Goal: Navigation & Orientation: Find specific page/section

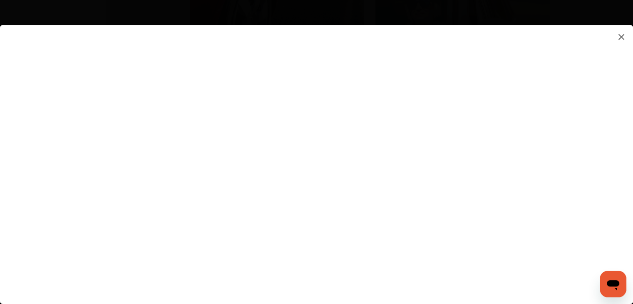
scroll to position [824, 0]
click at [623, 38] on img at bounding box center [621, 37] width 10 height 10
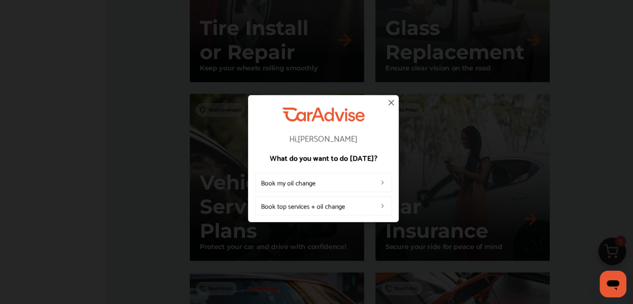
click at [342, 110] on img at bounding box center [323, 114] width 82 height 14
click at [391, 102] on img at bounding box center [391, 102] width 10 height 10
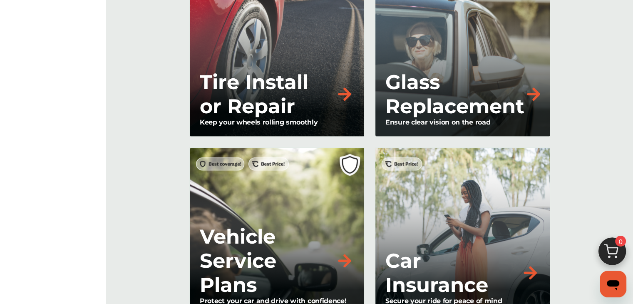
scroll to position [783, 0]
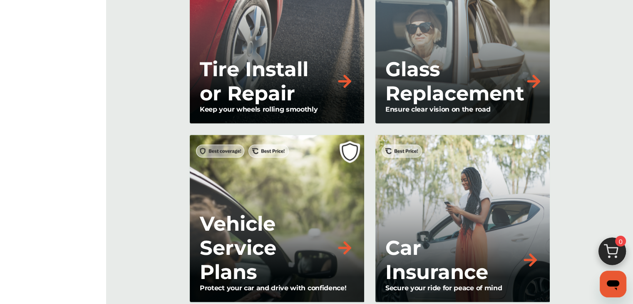
click at [443, 90] on p "Glass Replacement" at bounding box center [454, 81] width 139 height 48
click at [531, 75] on img at bounding box center [533, 81] width 18 height 18
click at [532, 77] on img at bounding box center [533, 81] width 18 height 18
click at [442, 97] on p "Glass Replacement" at bounding box center [454, 81] width 139 height 48
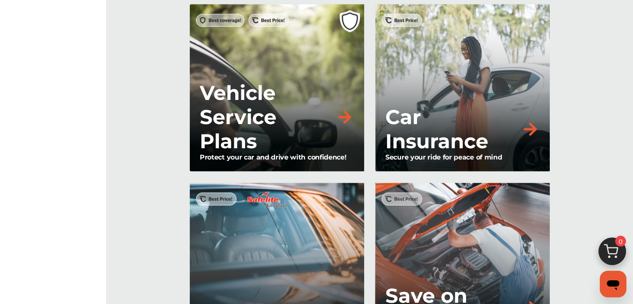
scroll to position [911, 0]
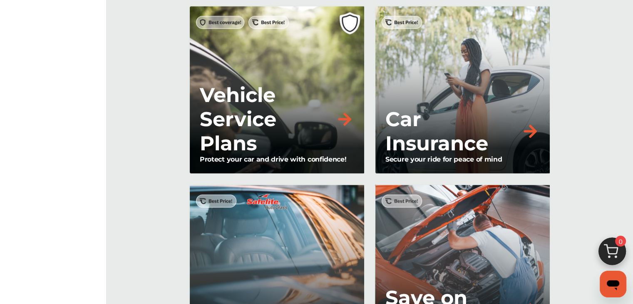
click at [465, 134] on p "Car Insurance" at bounding box center [453, 131] width 136 height 48
click at [526, 129] on img at bounding box center [530, 131] width 18 height 18
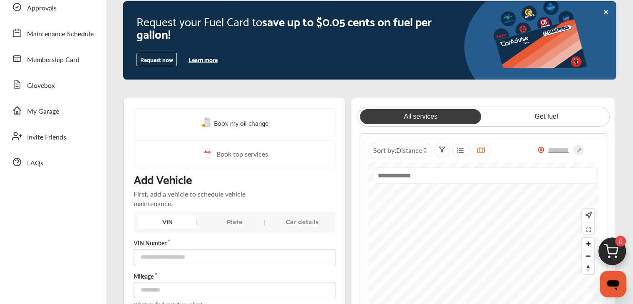
scroll to position [0, 0]
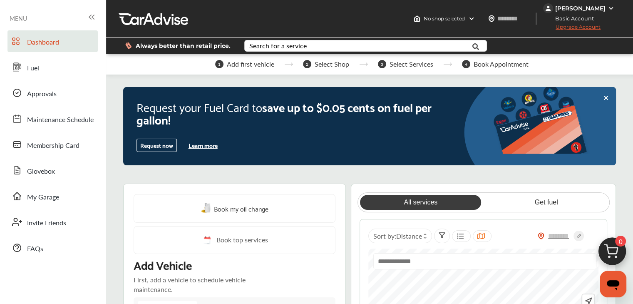
click at [95, 15] on icon at bounding box center [92, 17] width 10 height 10
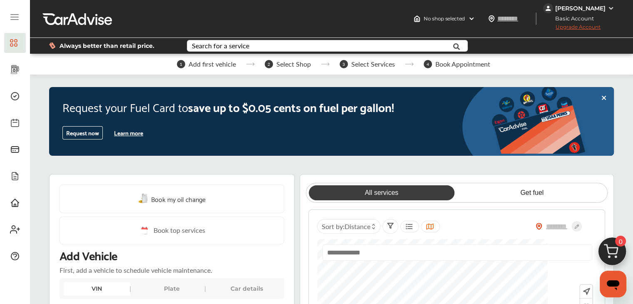
click at [8, 16] on div at bounding box center [15, 18] width 22 height 16
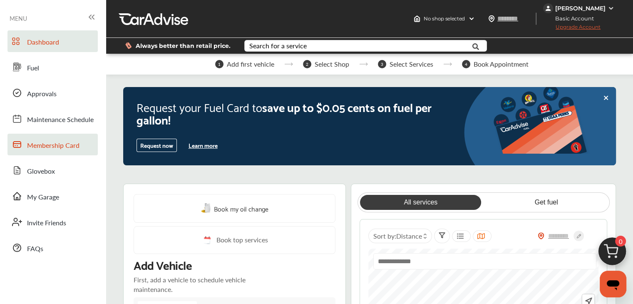
click at [57, 140] on span "Membership Card" at bounding box center [53, 145] width 52 height 11
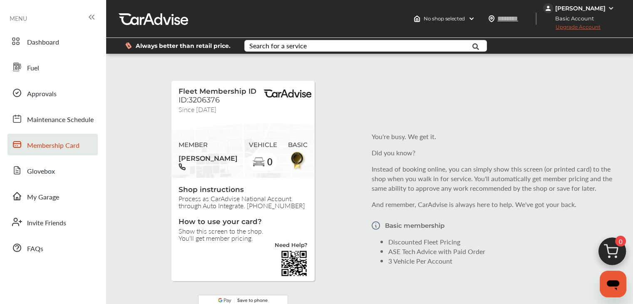
click at [358, 107] on div "Fleet Membership ID ID:3206376 Since [DATE] MEMBER [PERSON_NAME] VEHICLE 0 BASI…" at bounding box center [369, 198] width 523 height 277
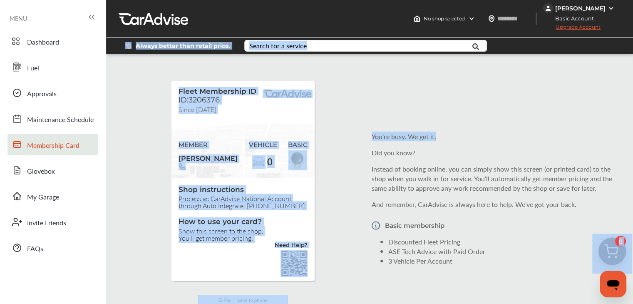
drag, startPoint x: 631, startPoint y: 34, endPoint x: 631, endPoint y: 84, distance: 49.9
click at [609, 65] on div "Fleet Membership ID ID:3206376 Since [DATE] MEMBER [PERSON_NAME] VEHICLE 0 BASI…" at bounding box center [369, 198] width 523 height 277
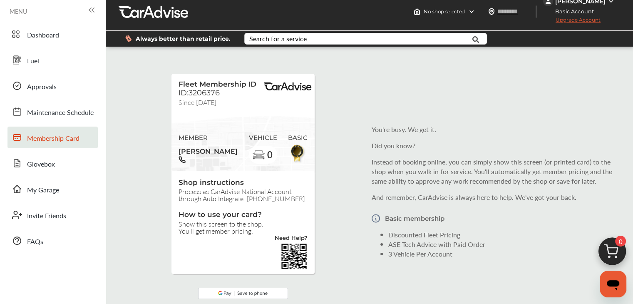
scroll to position [3, 0]
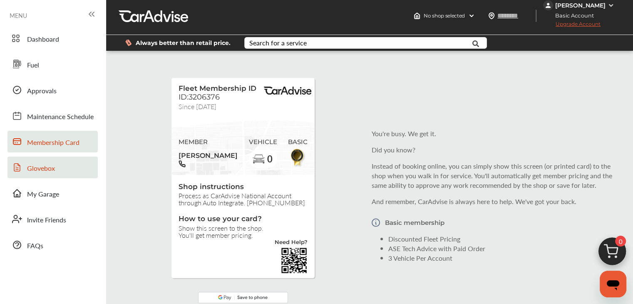
click at [28, 167] on span "Glovebox" at bounding box center [41, 168] width 28 height 11
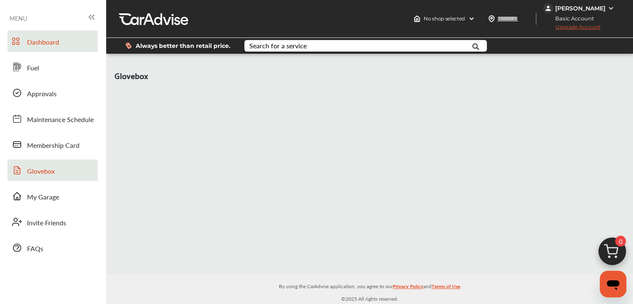
click at [30, 37] on span "Dashboard" at bounding box center [43, 42] width 32 height 11
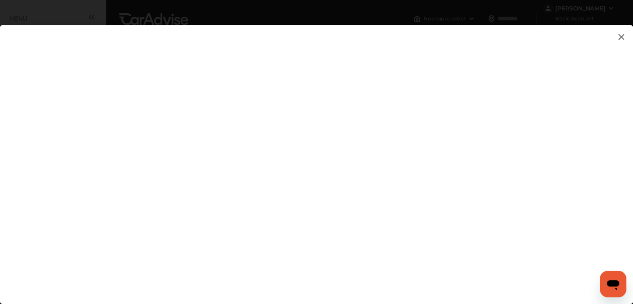
click at [619, 32] on img at bounding box center [621, 37] width 10 height 10
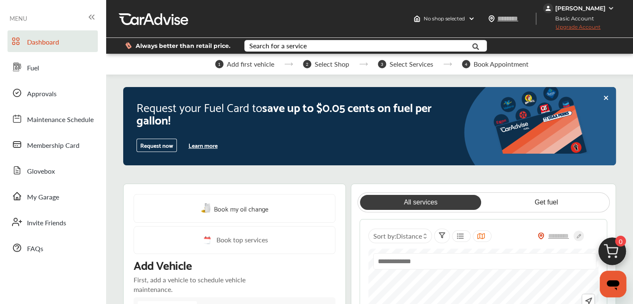
click at [256, 69] on div "1 Add first vehicle 2 Select Shop 3 Select Services 4 Book Appointment" at bounding box center [371, 64] width 531 height 21
click at [275, 47] on div "Search for a service" at bounding box center [277, 45] width 57 height 7
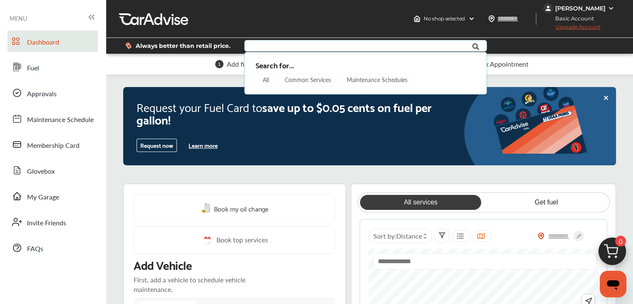
click at [288, 4] on div "No shop selected No shop selected Find a shop [PERSON_NAME] Basic Account Upgra…" at bounding box center [369, 19] width 527 height 38
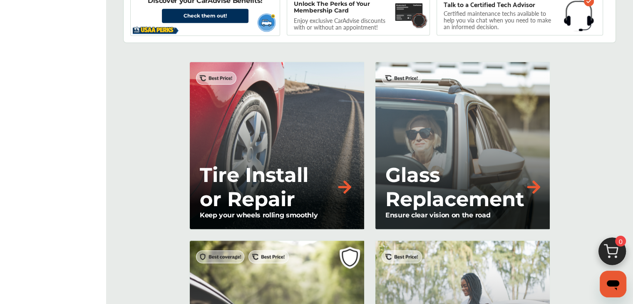
scroll to position [681, 0]
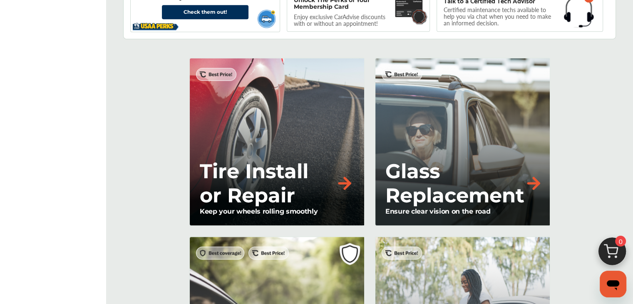
click at [458, 169] on p "Glass Replacement" at bounding box center [454, 183] width 139 height 48
click at [532, 179] on img at bounding box center [533, 183] width 18 height 18
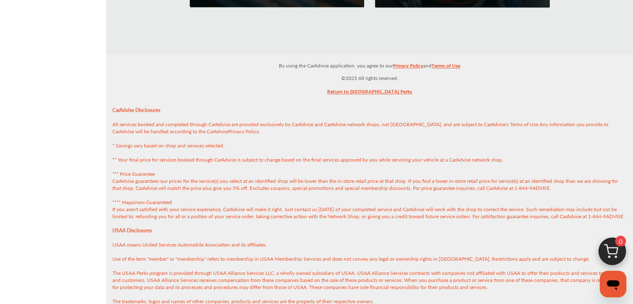
scroll to position [1294, 0]
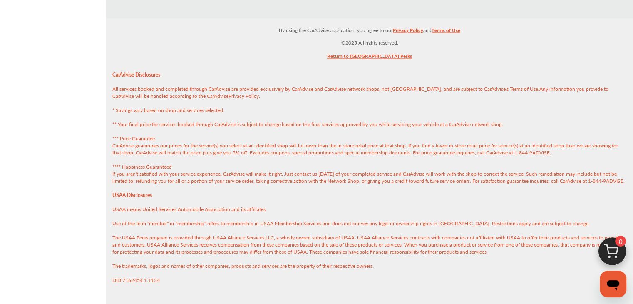
click at [352, 51] on link "Return to [GEOGRAPHIC_DATA] Perks" at bounding box center [369, 57] width 85 height 13
